Goal: Task Accomplishment & Management: Manage account settings

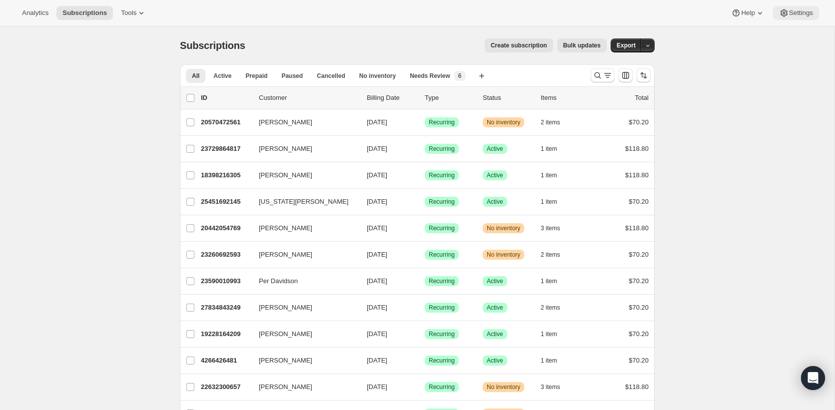
click at [800, 13] on span "Settings" at bounding box center [801, 13] width 24 height 8
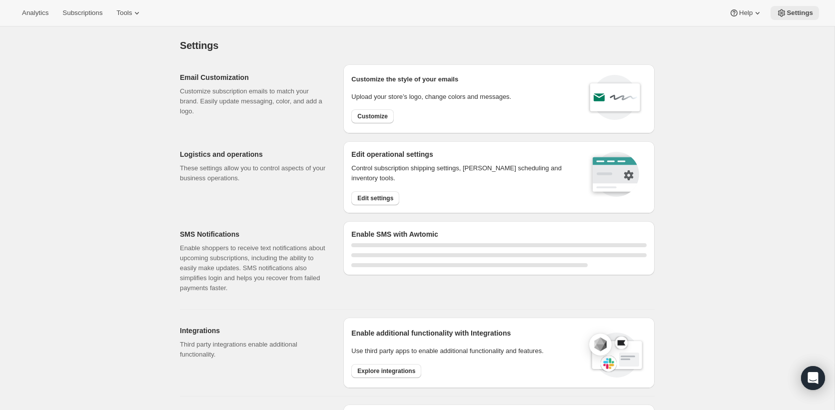
select select "22:00"
select select "09:00"
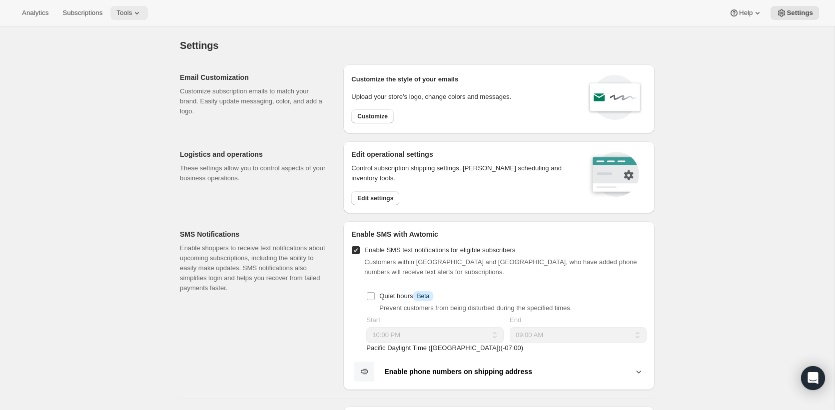
click at [142, 11] on icon at bounding box center [137, 13] width 10 height 10
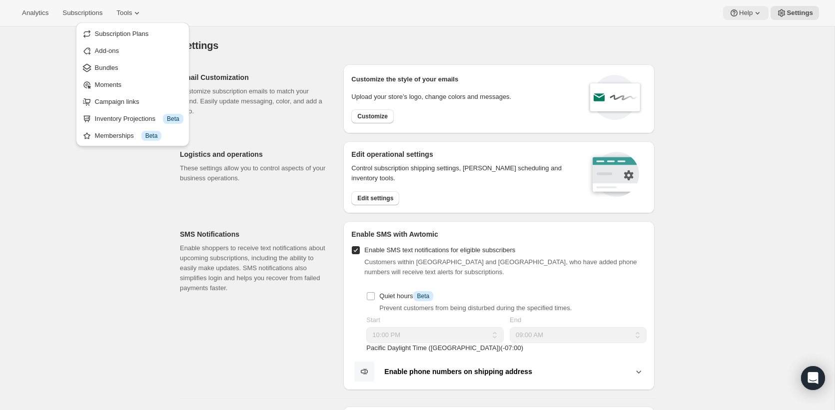
click at [732, 8] on icon at bounding box center [734, 13] width 10 height 10
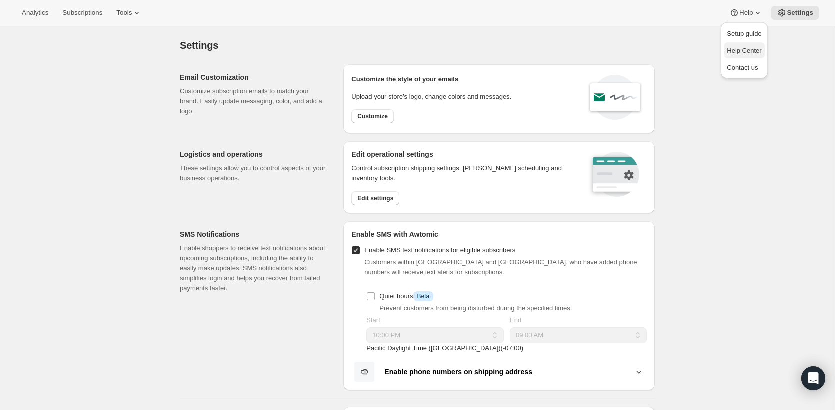
click at [737, 53] on span "Help Center" at bounding box center [743, 50] width 34 height 7
